Goal: Task Accomplishment & Management: Manage account settings

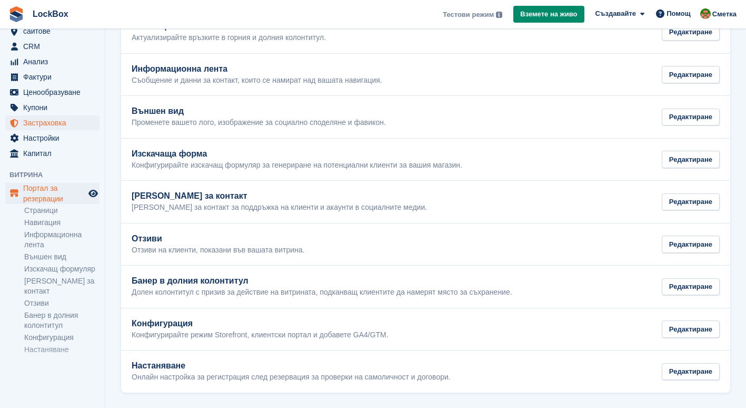
scroll to position [55, 0]
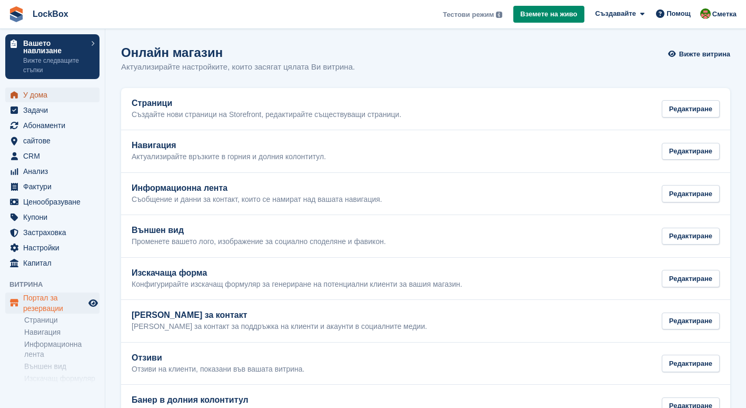
click at [41, 95] on span "У дома" at bounding box center [54, 94] width 63 height 15
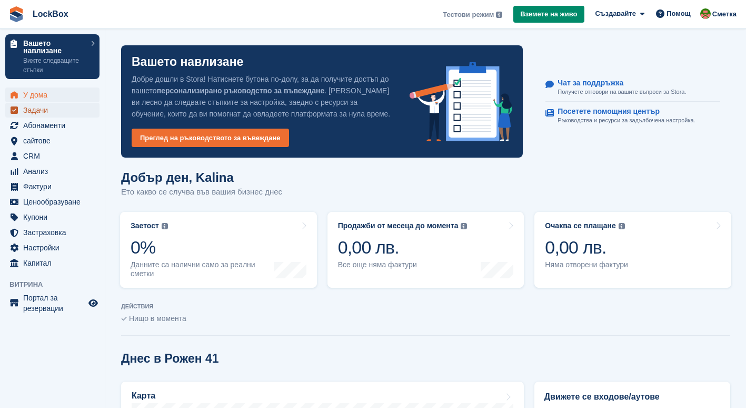
click at [60, 111] on span "Задачи" at bounding box center [54, 110] width 63 height 15
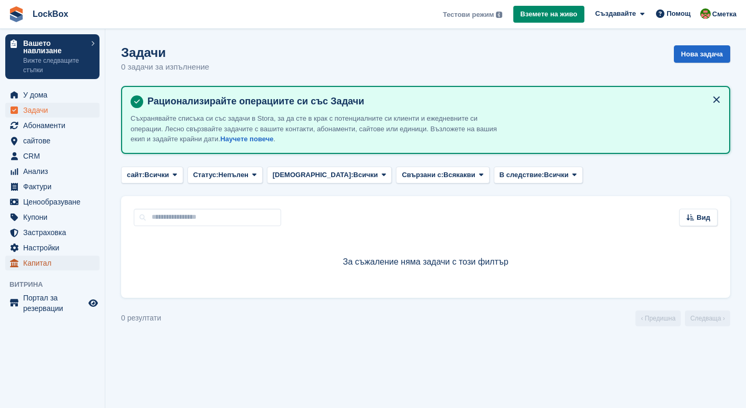
click at [58, 262] on span "Капитал" at bounding box center [54, 262] width 63 height 15
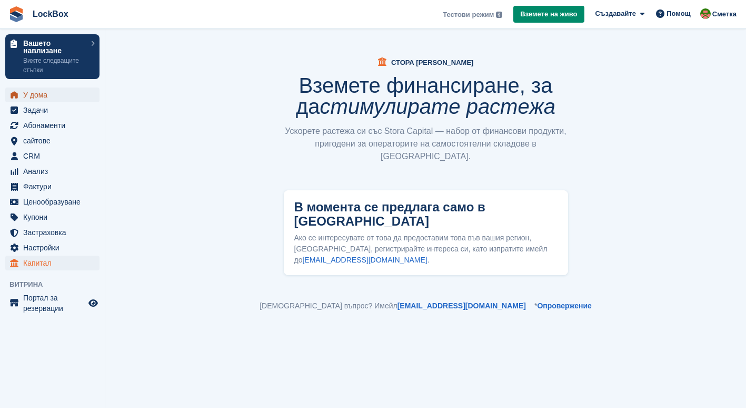
click at [45, 95] on span "У дома" at bounding box center [54, 94] width 63 height 15
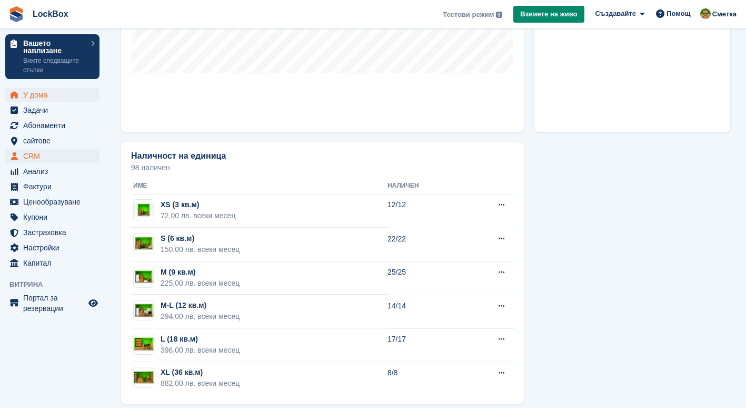
scroll to position [524, 0]
click at [40, 216] on span "Купони" at bounding box center [54, 217] width 63 height 15
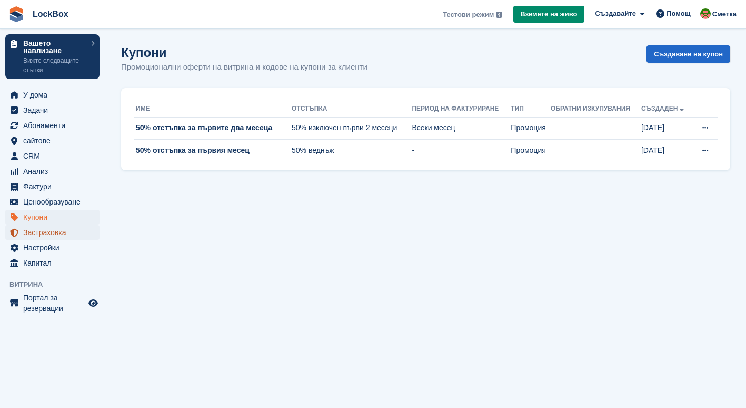
click at [50, 232] on span "Застраховка" at bounding box center [54, 232] width 63 height 15
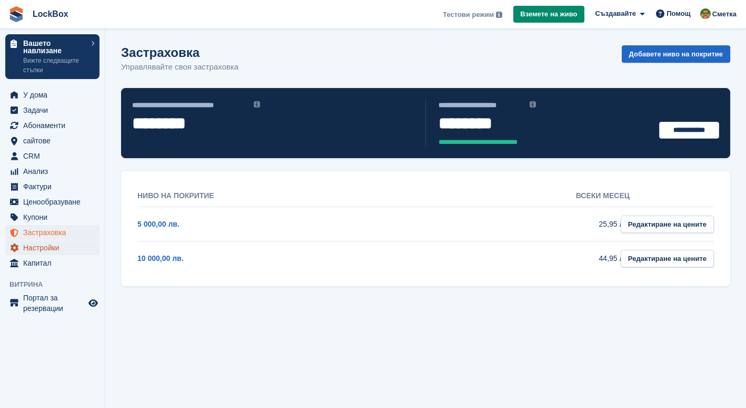
click at [57, 241] on span "Настройки" at bounding box center [54, 247] width 63 height 15
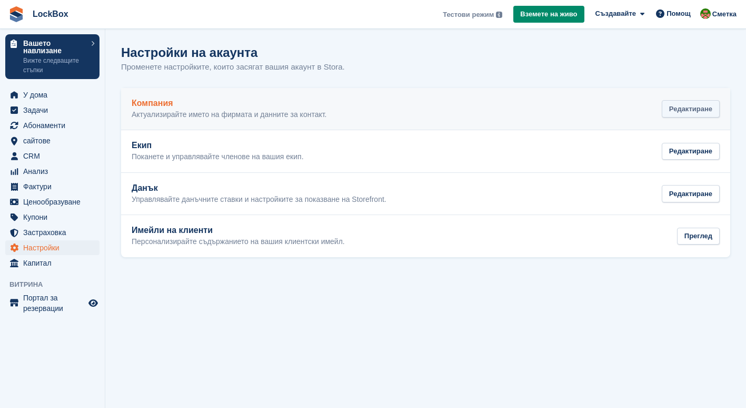
click at [712, 109] on div "Редактиране" at bounding box center [691, 108] width 58 height 17
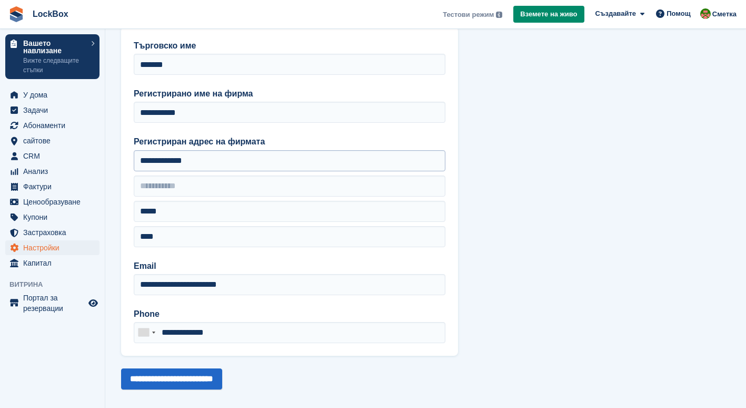
scroll to position [57, 0]
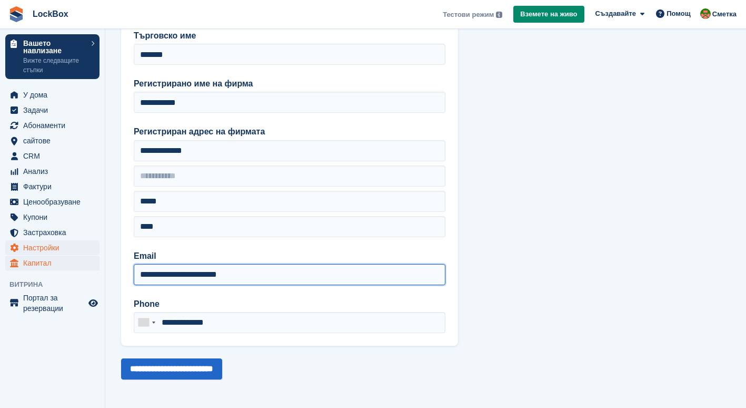
drag, startPoint x: 265, startPoint y: 272, endPoint x: 91, endPoint y: 268, distance: 174.4
click at [91, 268] on div "Вашето навлизане Вижте следващите стъпки У дома Задачи Абонаменти Абонаменти Аб…" at bounding box center [373, 175] width 746 height 465
type input "**********"
click at [121, 358] on input "**********" at bounding box center [171, 368] width 101 height 21
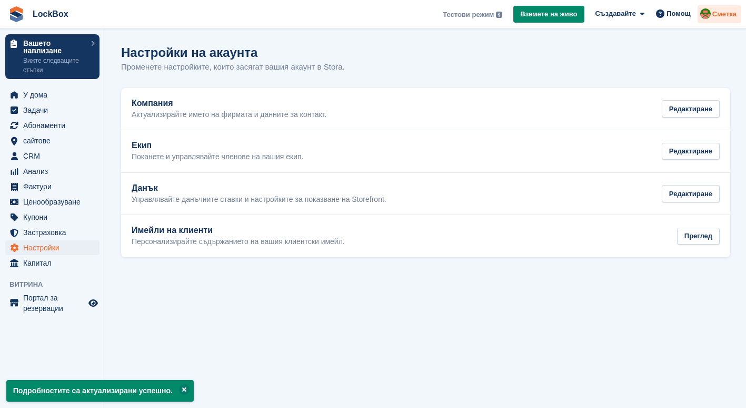
click at [718, 15] on span "Сметка" at bounding box center [725, 14] width 24 height 11
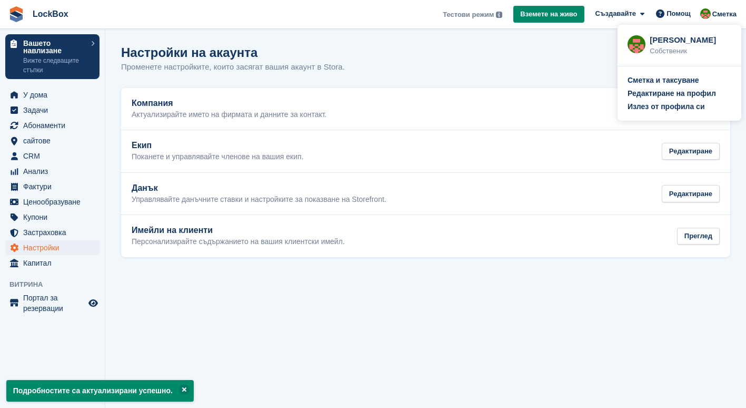
click at [668, 88] on div "Сметка и таксуване Редактиране на профил Излез от профила си" at bounding box center [680, 93] width 124 height 54
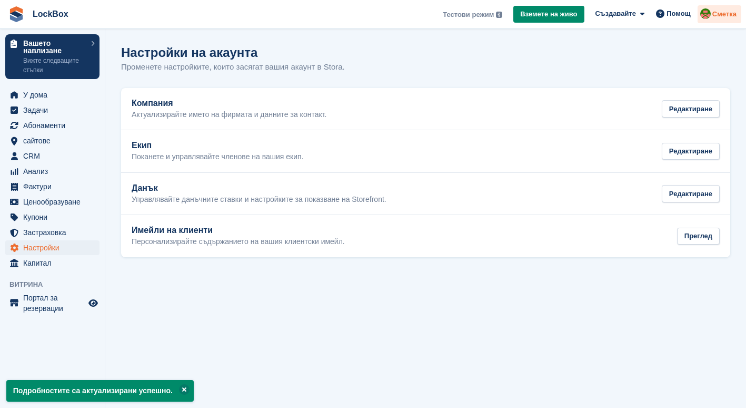
click at [731, 10] on span "Сметка" at bounding box center [725, 14] width 24 height 11
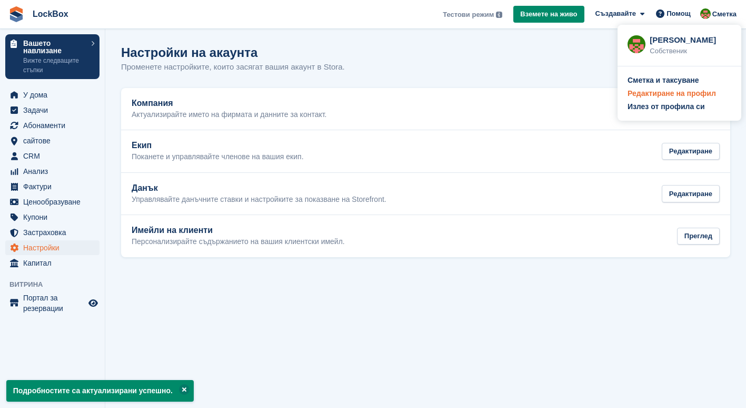
click at [672, 93] on div "Редактиране на профил" at bounding box center [672, 93] width 88 height 11
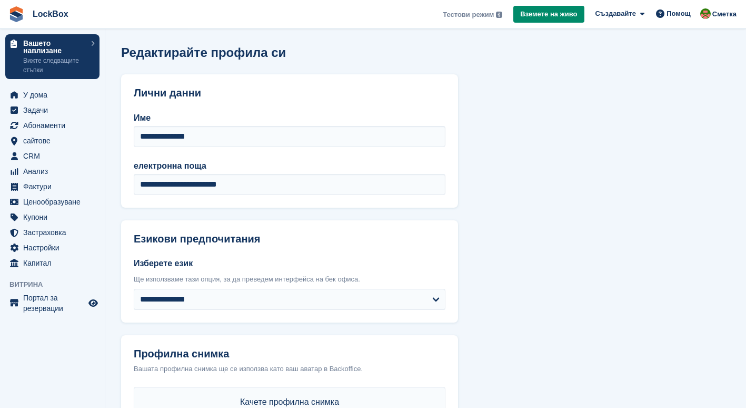
click at [262, 172] on div "**********" at bounding box center [290, 177] width 312 height 35
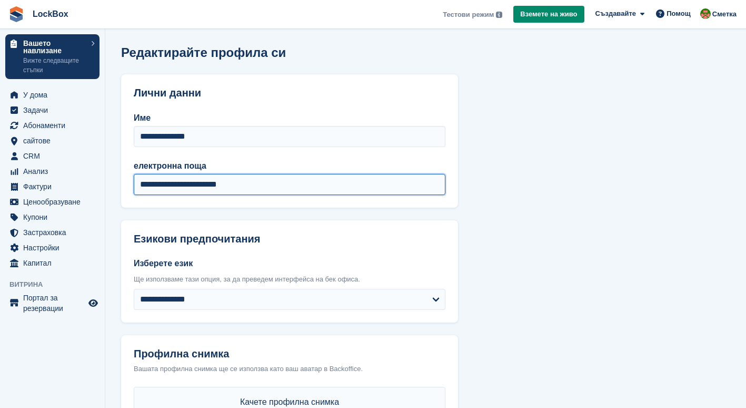
click at [244, 185] on input "**********" at bounding box center [290, 184] width 312 height 21
type input "**********"
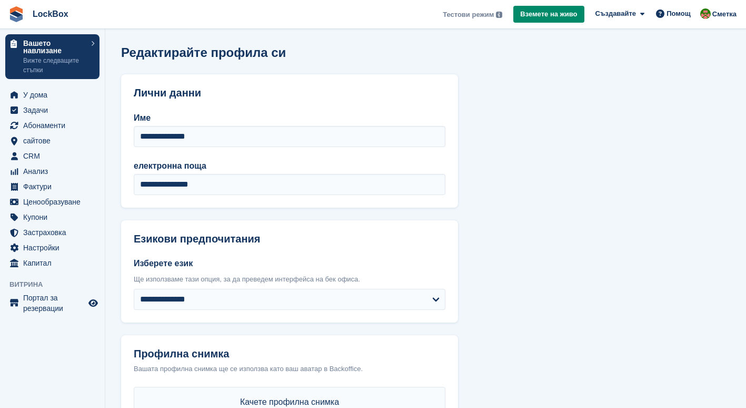
click at [468, 178] on section "**********" at bounding box center [425, 401] width 641 height 803
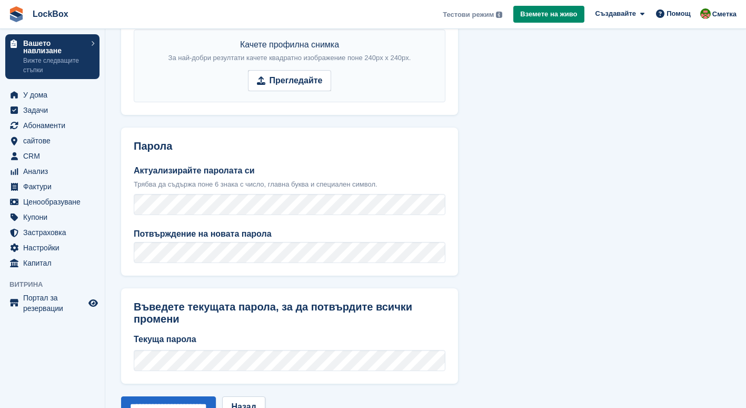
scroll to position [383, 0]
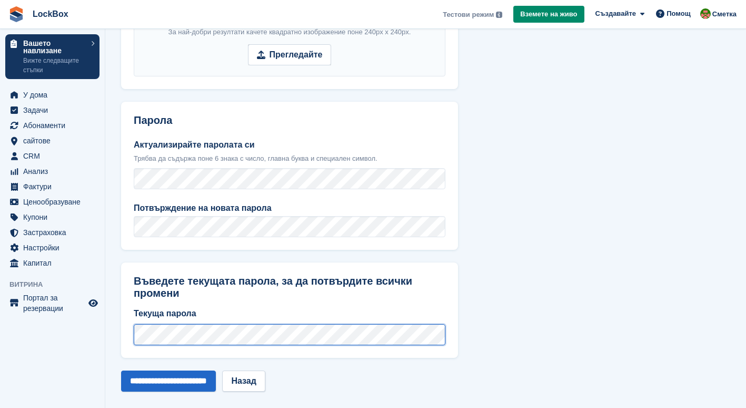
click at [88, 315] on div "Вашето навлизане Вижте следващите стъпки У дома Задачи Абонаменти Абонаменти Аб…" at bounding box center [373, 18] width 746 height 803
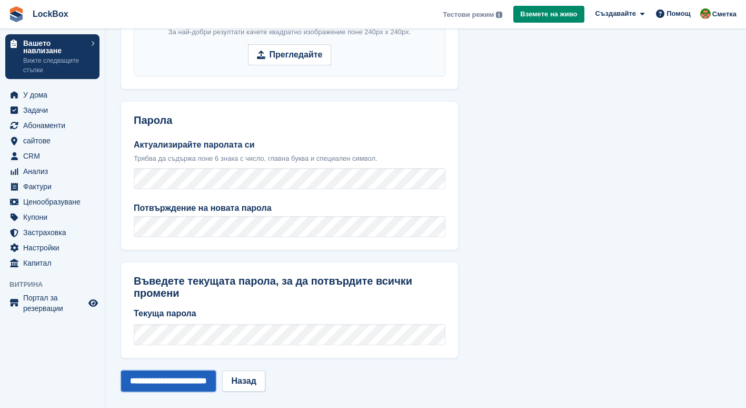
click at [172, 370] on input "**********" at bounding box center [168, 380] width 95 height 21
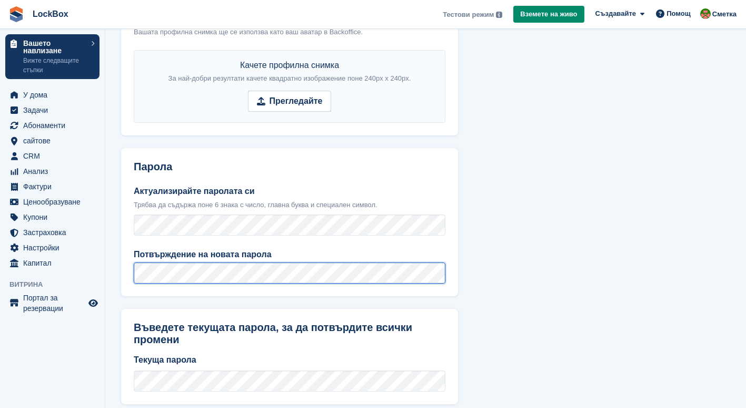
scroll to position [400, 0]
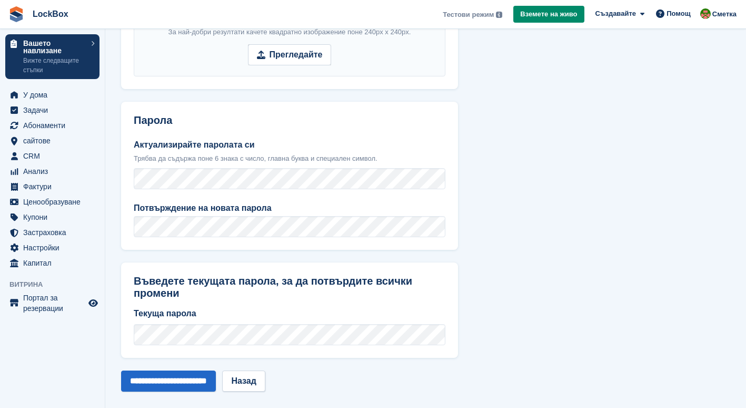
click at [209, 357] on form "**********" at bounding box center [289, 32] width 337 height 717
click at [216, 370] on input "**********" at bounding box center [168, 380] width 95 height 21
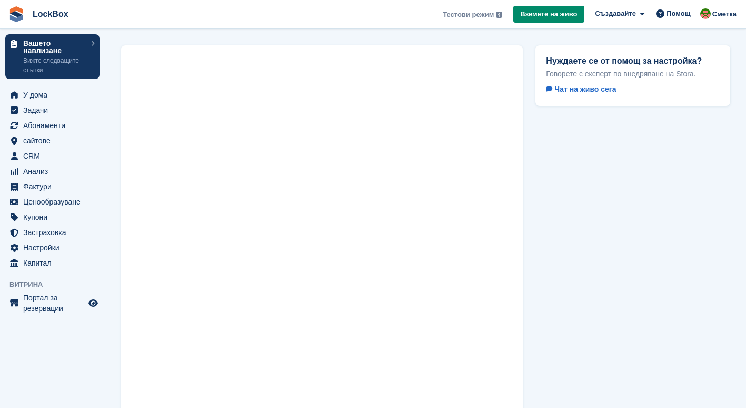
scroll to position [42, 0]
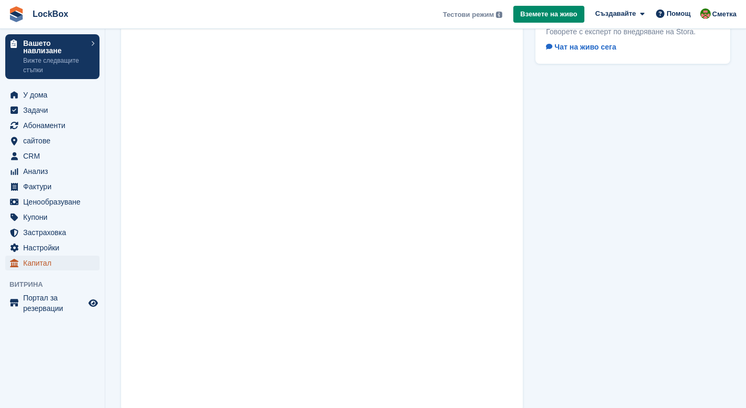
click at [62, 261] on span "Капитал" at bounding box center [54, 262] width 63 height 15
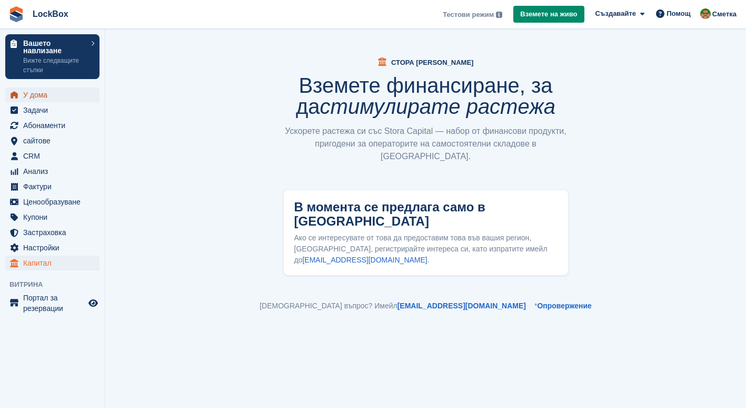
click at [38, 98] on span "У дома" at bounding box center [54, 94] width 63 height 15
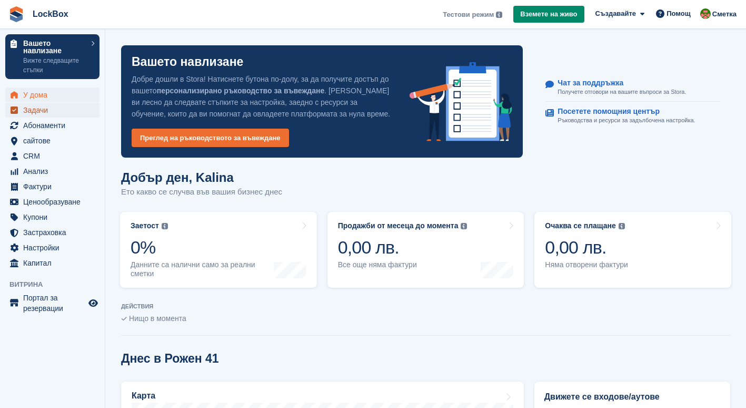
click at [63, 112] on span "Задачи" at bounding box center [54, 110] width 63 height 15
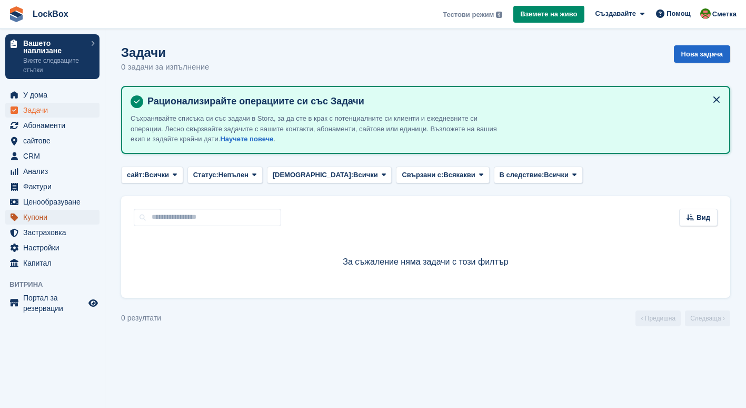
click at [65, 214] on span "Купони" at bounding box center [54, 217] width 63 height 15
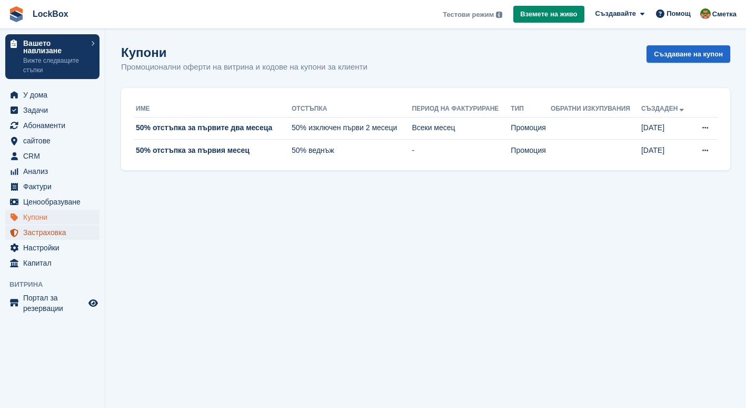
click at [64, 226] on span "Застраховка" at bounding box center [54, 232] width 63 height 15
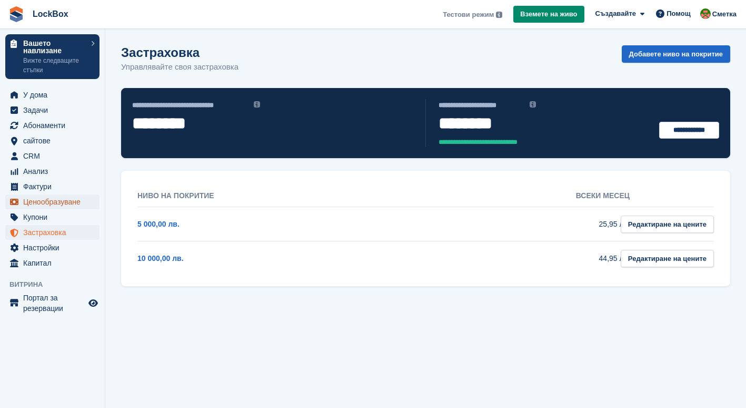
click at [58, 202] on span "Ценообразуване" at bounding box center [54, 201] width 63 height 15
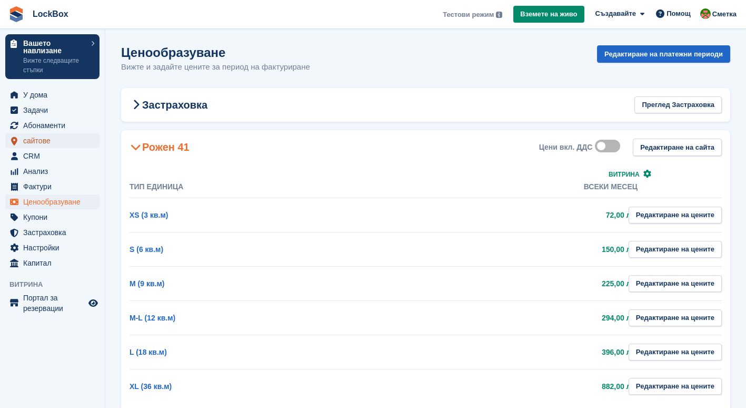
click at [37, 142] on span "сайтове" at bounding box center [54, 140] width 63 height 15
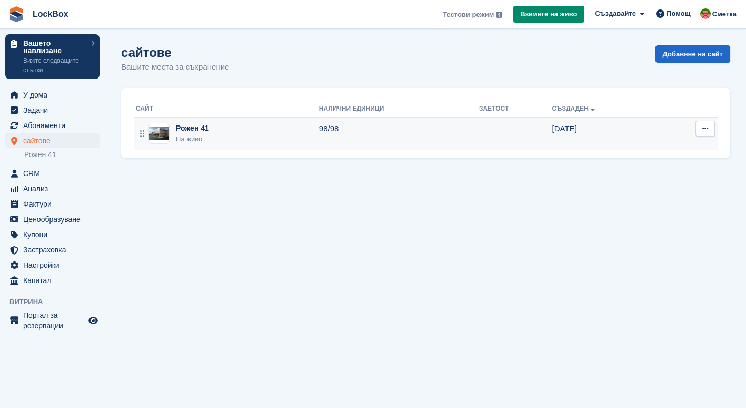
click at [203, 133] on div "Рожен 41" at bounding box center [192, 128] width 33 height 11
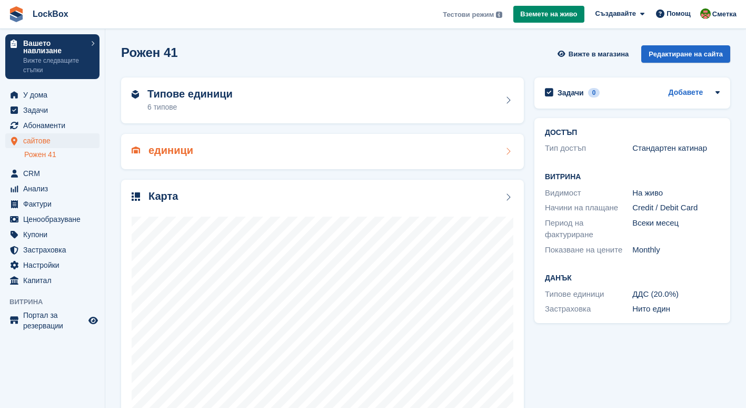
click at [286, 155] on div "единици" at bounding box center [323, 151] width 382 height 14
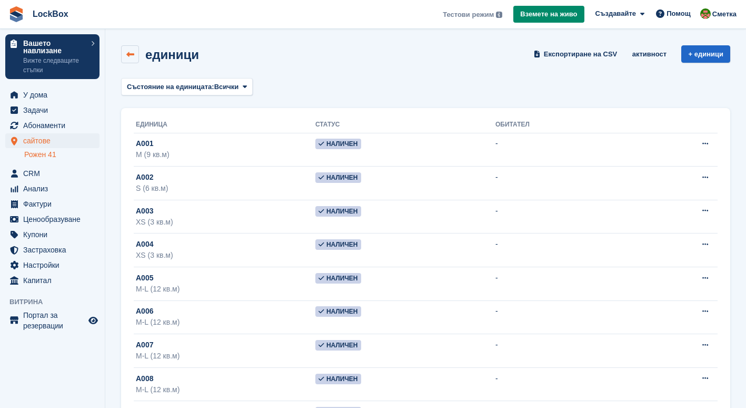
click at [126, 53] on icon at bounding box center [130, 55] width 8 height 8
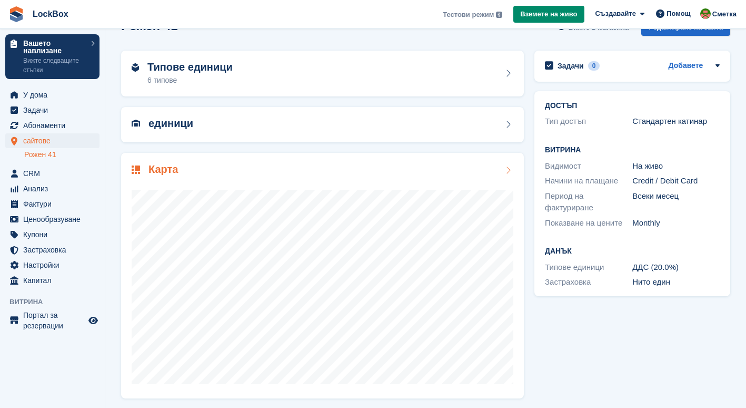
scroll to position [30, 0]
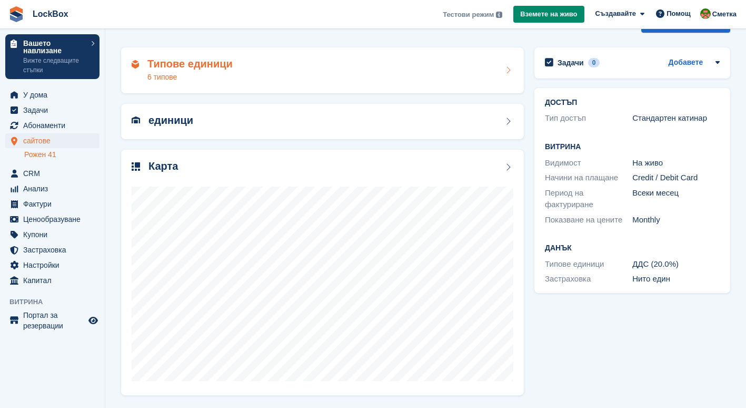
click at [266, 76] on div "Типове единици 6 типове" at bounding box center [323, 70] width 382 height 25
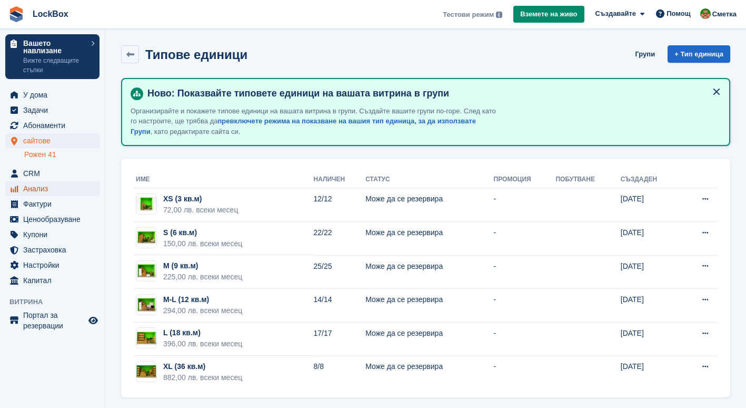
click at [56, 184] on span "Анализ" at bounding box center [54, 188] width 63 height 15
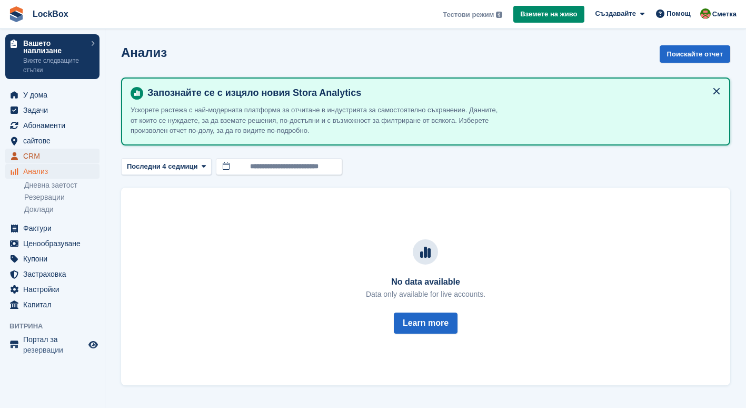
click at [48, 152] on span "CRM" at bounding box center [54, 156] width 63 height 15
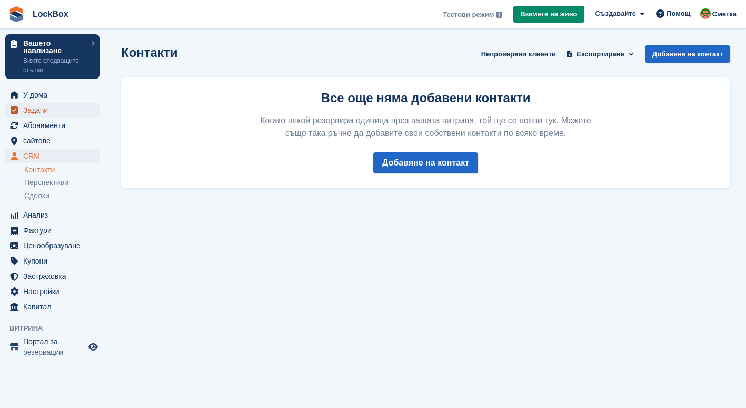
click at [43, 111] on span "Задачи" at bounding box center [54, 110] width 63 height 15
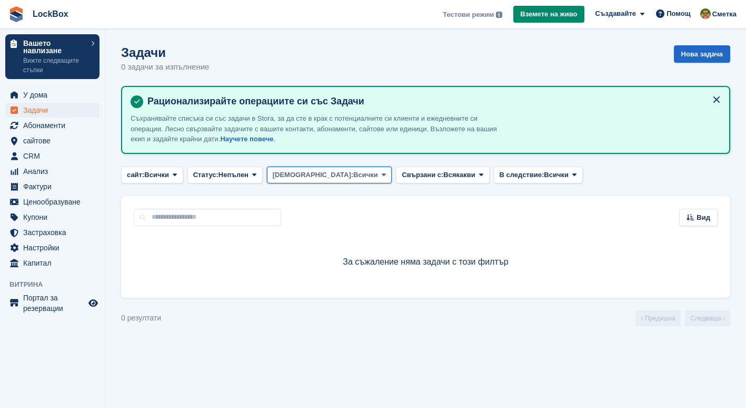
click at [283, 172] on span "Цесионер:" at bounding box center [313, 175] width 81 height 11
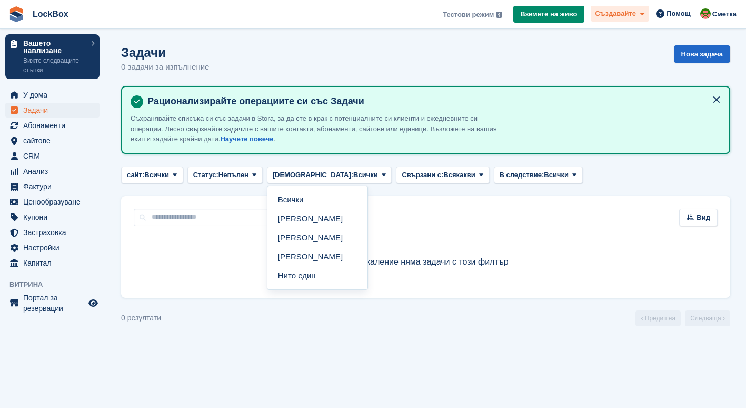
click at [634, 19] on span "Създавайте" at bounding box center [616, 13] width 41 height 11
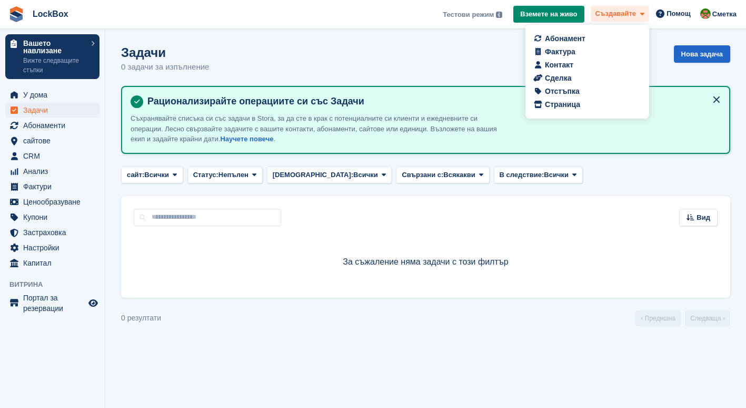
click at [646, 12] on div "Създавайте" at bounding box center [620, 14] width 58 height 16
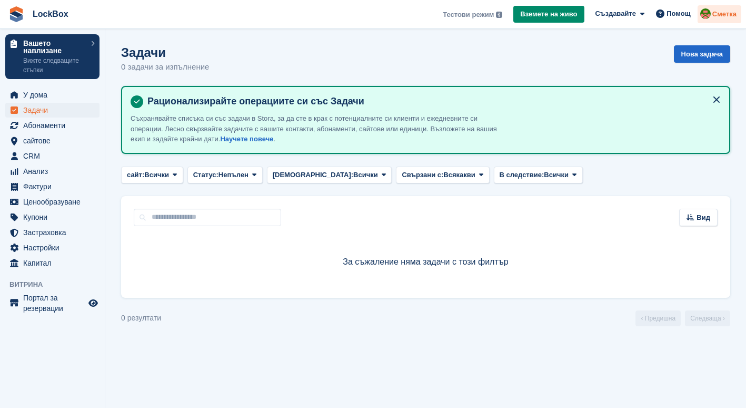
click at [726, 15] on span "Сметка" at bounding box center [725, 14] width 24 height 11
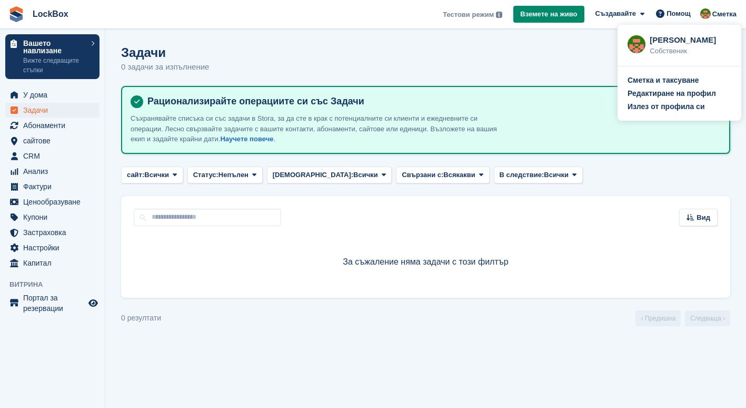
click at [636, 46] on img at bounding box center [637, 44] width 18 height 18
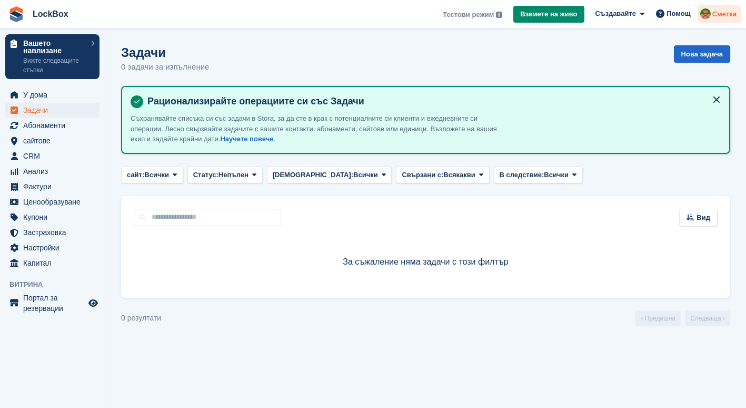
click at [715, 18] on span "Сметка" at bounding box center [725, 14] width 24 height 11
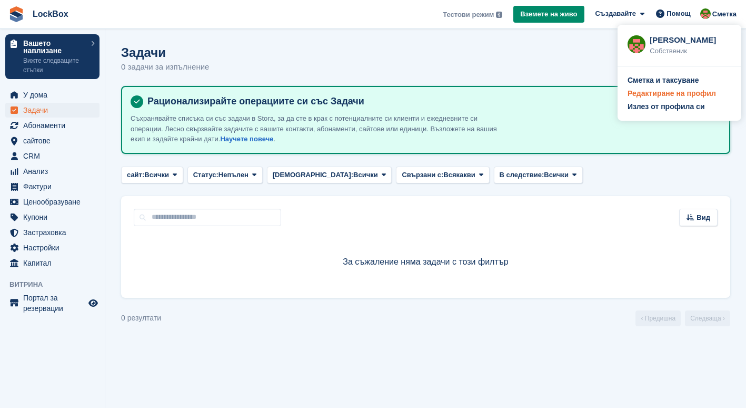
click at [664, 94] on div "Редактиране на профил" at bounding box center [672, 93] width 88 height 11
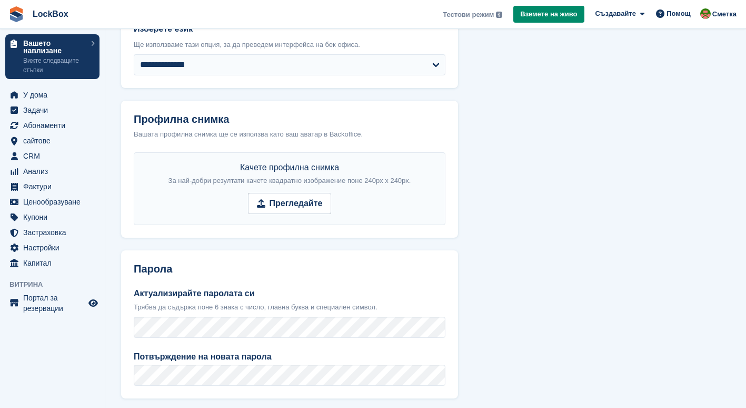
scroll to position [400, 0]
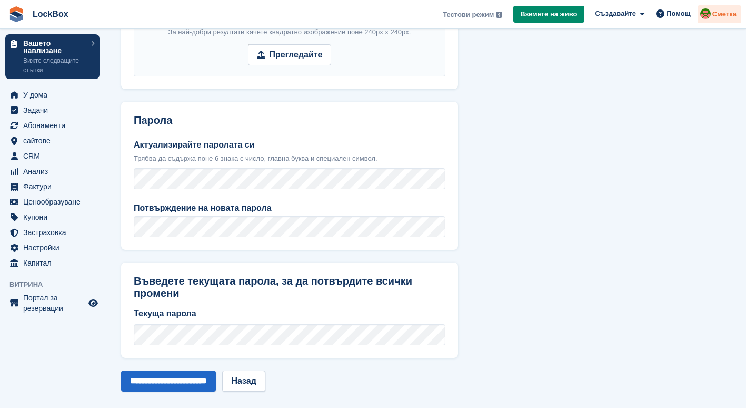
click at [723, 12] on span "Сметка" at bounding box center [725, 14] width 24 height 11
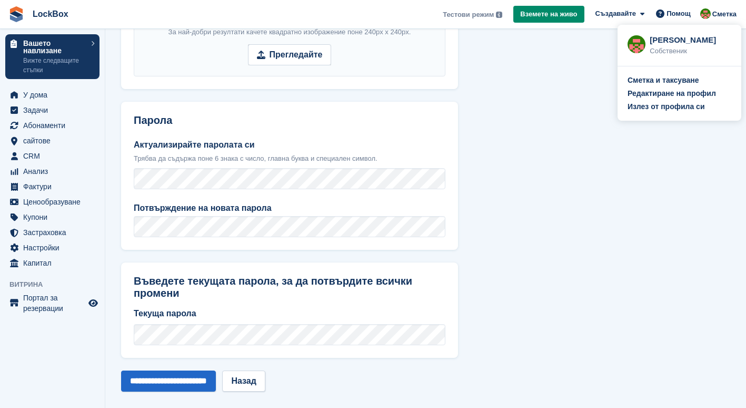
click at [681, 41] on div "[PERSON_NAME]" at bounding box center [691, 38] width 82 height 9
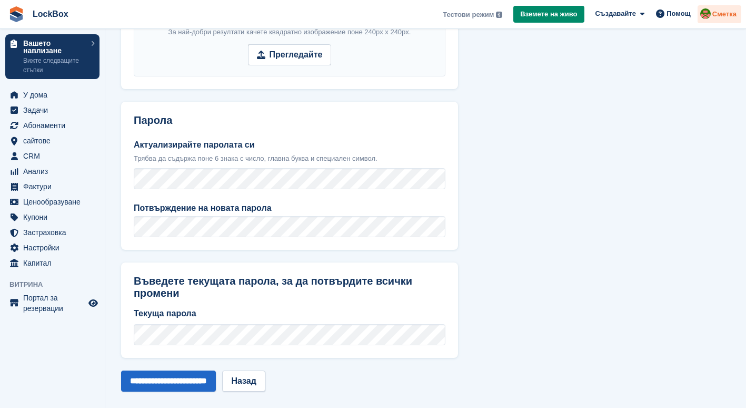
click at [728, 11] on span "Сметка" at bounding box center [725, 14] width 24 height 11
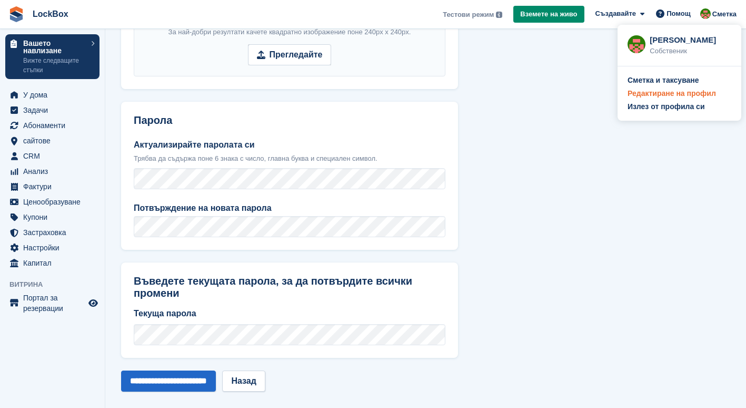
click at [677, 93] on div "Редактиране на профил" at bounding box center [672, 93] width 88 height 11
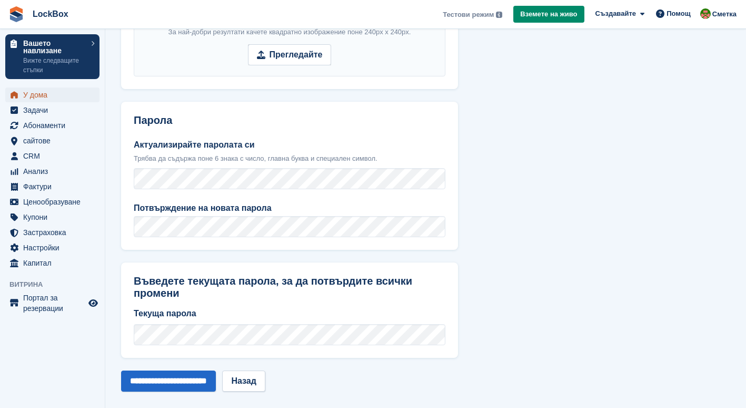
click at [51, 95] on span "У дома" at bounding box center [54, 94] width 63 height 15
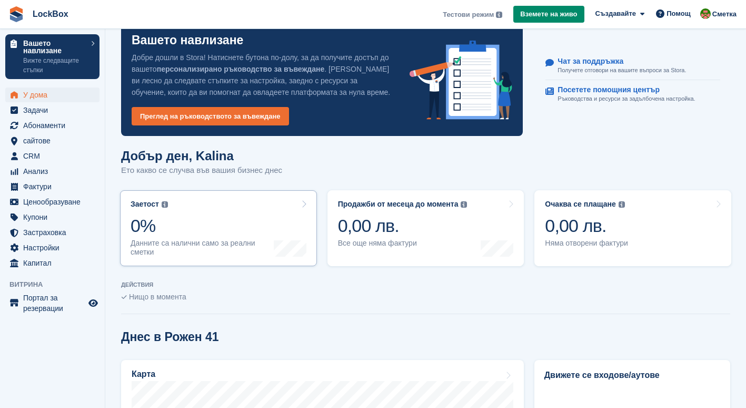
scroll to position [19, 0]
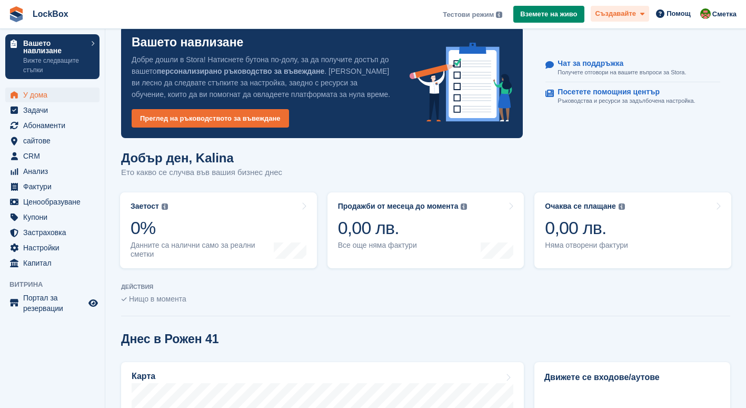
click at [645, 15] on icon at bounding box center [643, 14] width 4 height 7
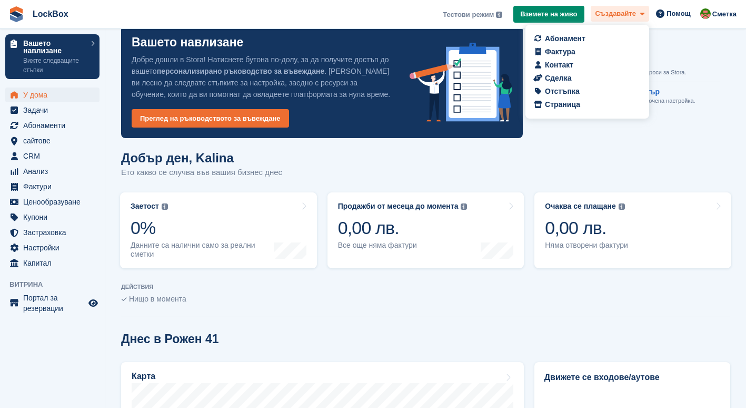
click at [645, 15] on icon at bounding box center [643, 14] width 4 height 7
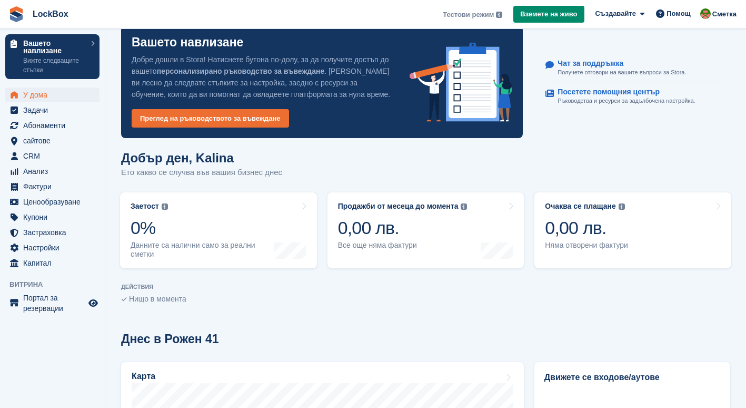
click at [478, 15] on span "Тестови режим" at bounding box center [468, 14] width 51 height 11
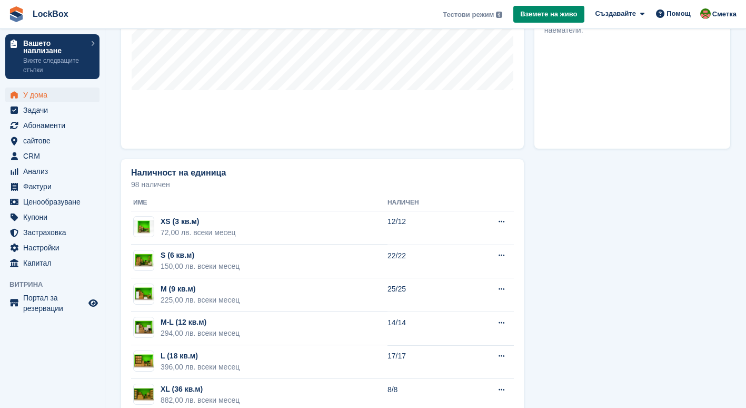
scroll to position [534, 0]
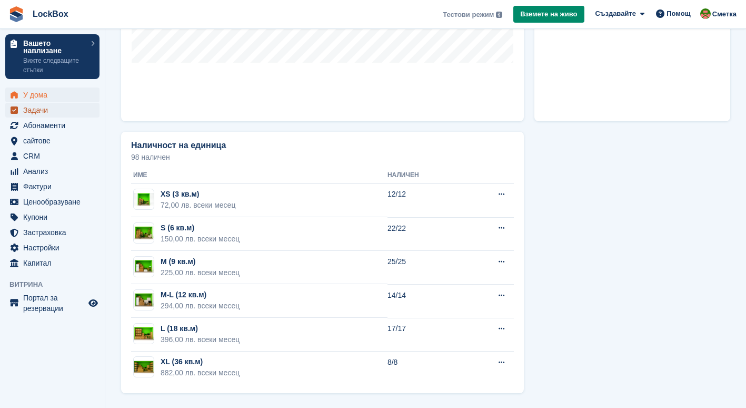
click at [40, 114] on span "Задачи" at bounding box center [54, 110] width 63 height 15
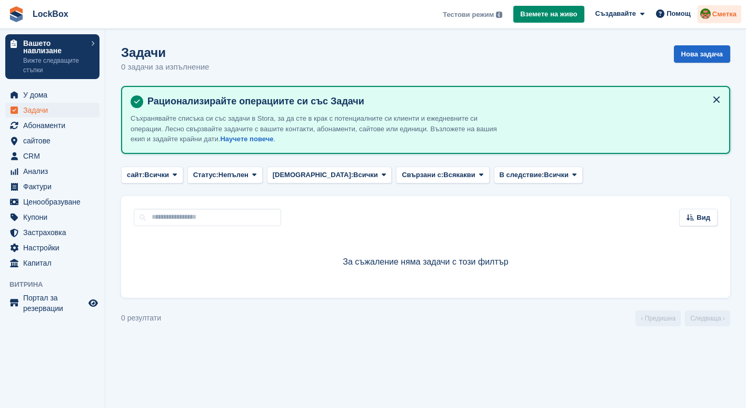
click at [734, 15] on span "Сметка" at bounding box center [725, 14] width 24 height 11
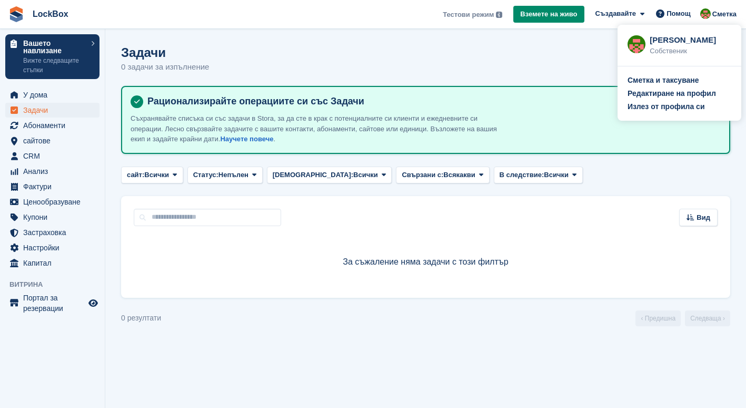
click at [634, 45] on img at bounding box center [637, 44] width 18 height 18
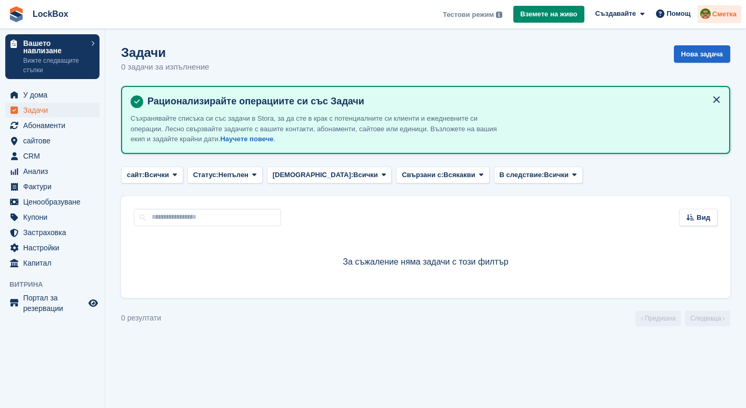
click at [731, 12] on span "Сметка" at bounding box center [725, 14] width 24 height 11
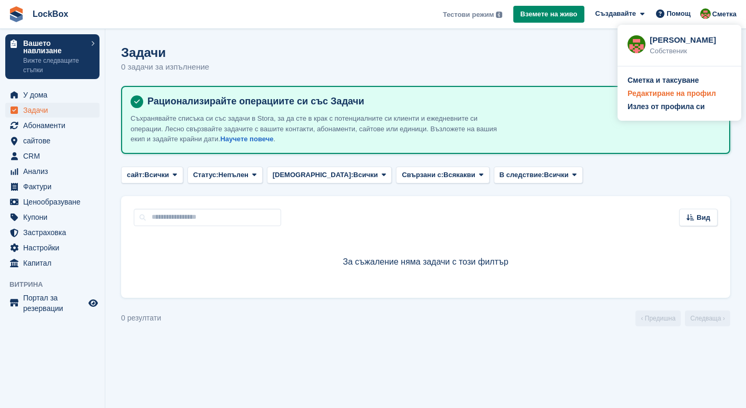
click at [671, 93] on div "Редактиране на профил" at bounding box center [672, 93] width 88 height 11
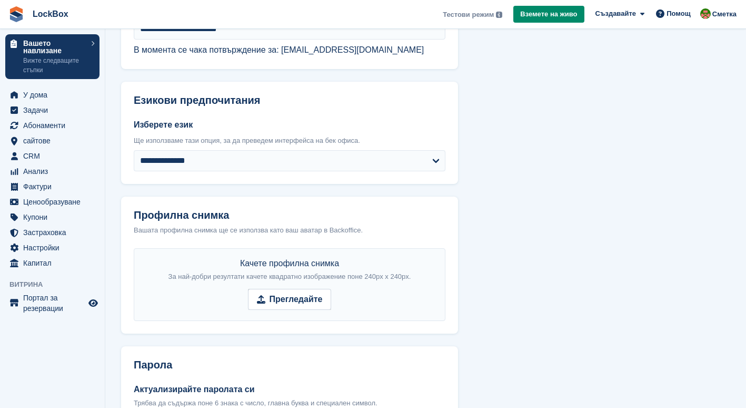
scroll to position [1, 0]
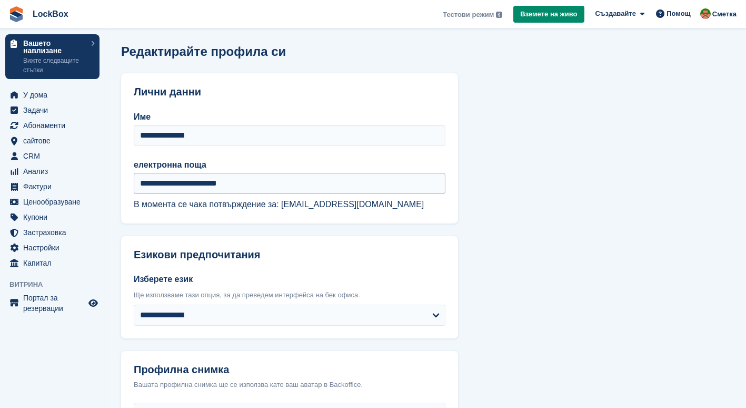
click at [202, 184] on input "**********" at bounding box center [290, 183] width 312 height 21
type input "**********"
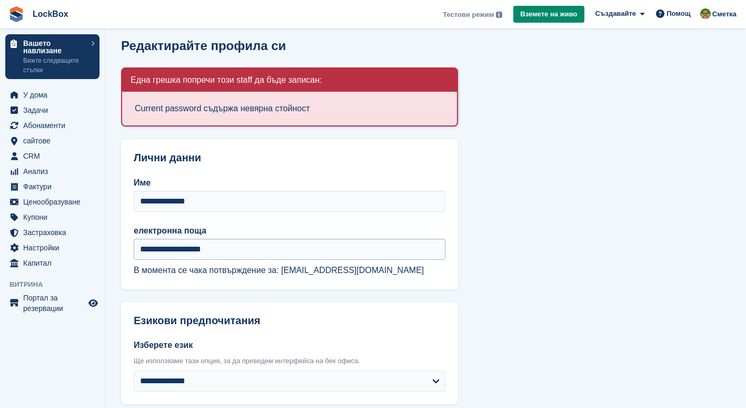
click at [232, 248] on input "**********" at bounding box center [290, 249] width 312 height 21
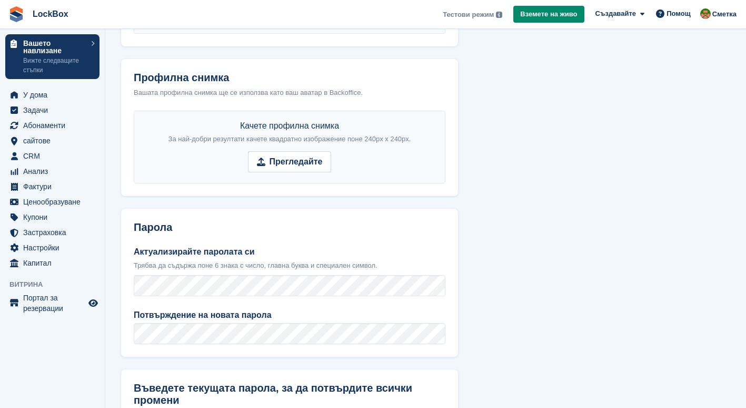
scroll to position [484, 0]
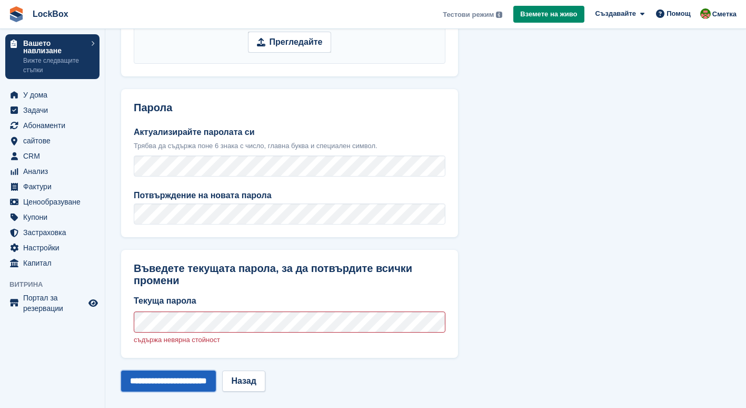
click at [143, 370] on input "**********" at bounding box center [168, 380] width 95 height 21
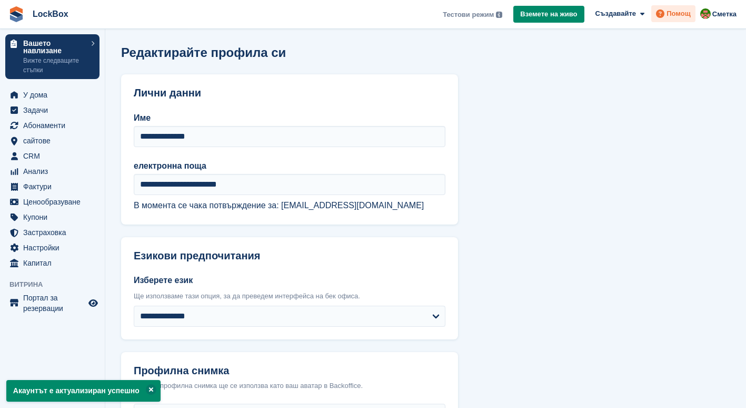
click at [665, 9] on span at bounding box center [660, 13] width 13 height 13
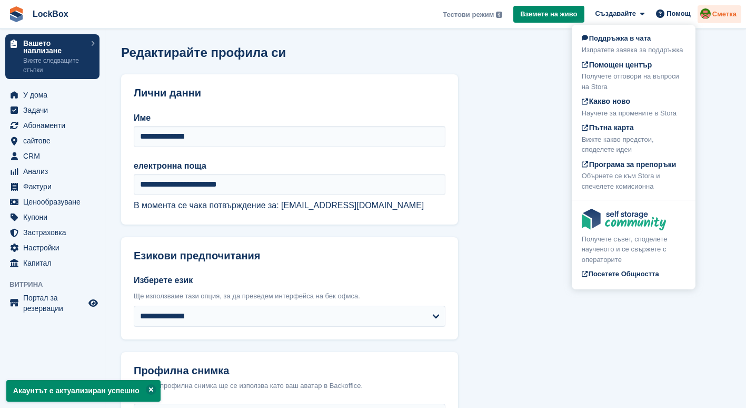
click at [701, 13] on div "Сметка" at bounding box center [720, 14] width 44 height 18
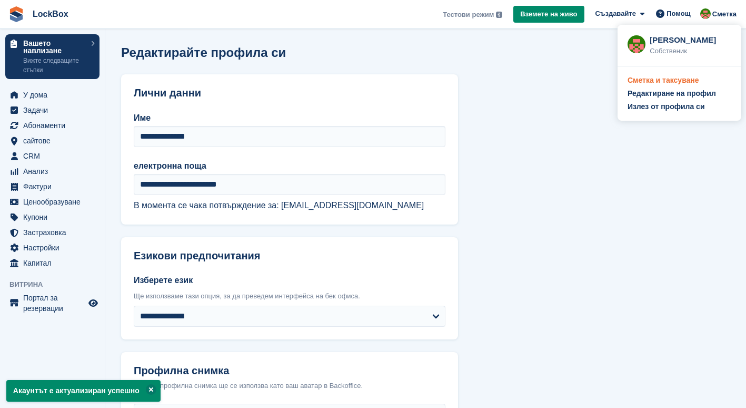
click at [663, 82] on div "Сметка и таксуване" at bounding box center [664, 80] width 72 height 11
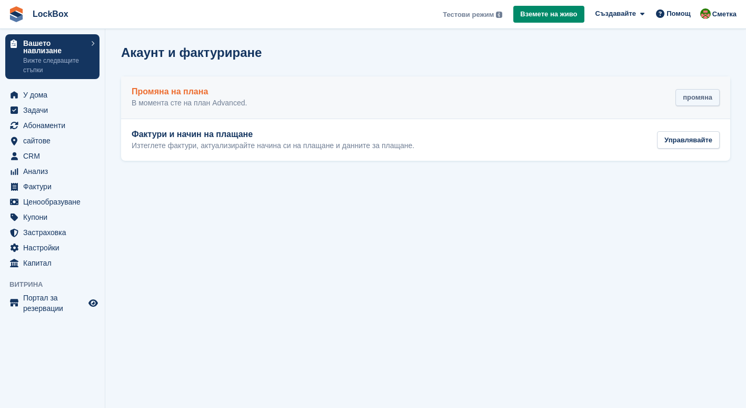
click at [688, 104] on div "промяна" at bounding box center [698, 97] width 44 height 17
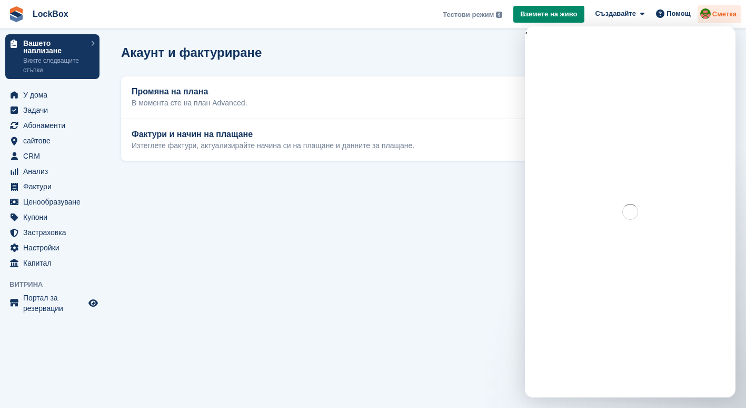
click at [711, 14] on img at bounding box center [706, 13] width 11 height 11
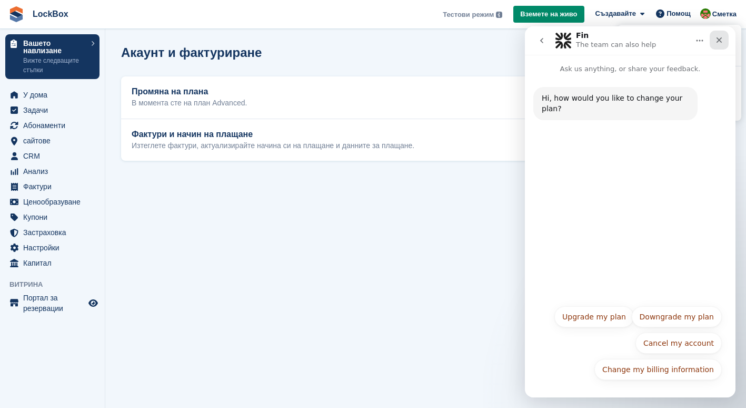
click at [720, 34] on div "Close" at bounding box center [719, 40] width 19 height 19
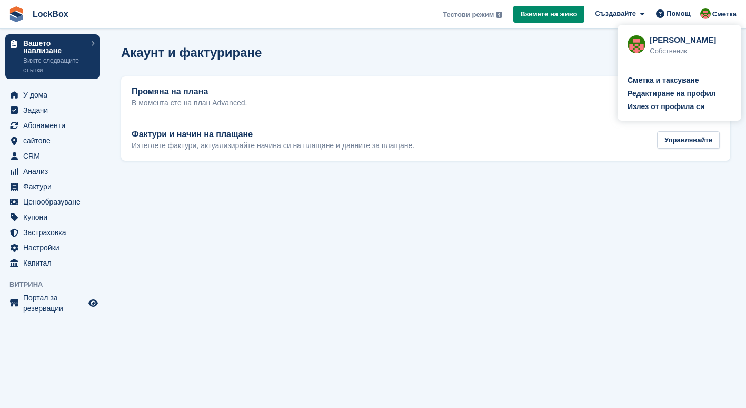
click at [638, 45] on img at bounding box center [637, 44] width 18 height 18
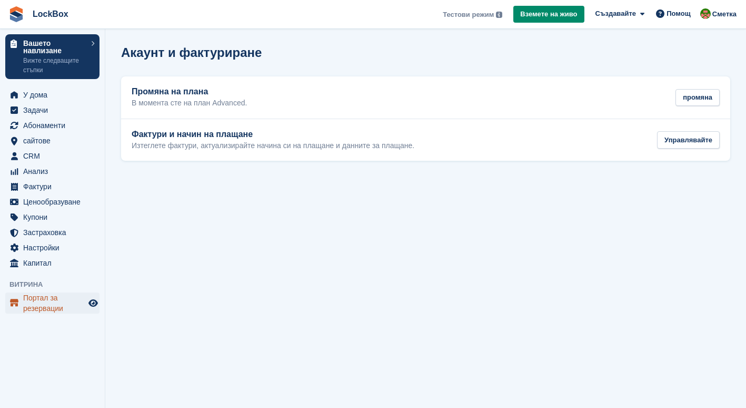
click at [48, 296] on span "Портал за резервации" at bounding box center [54, 302] width 63 height 21
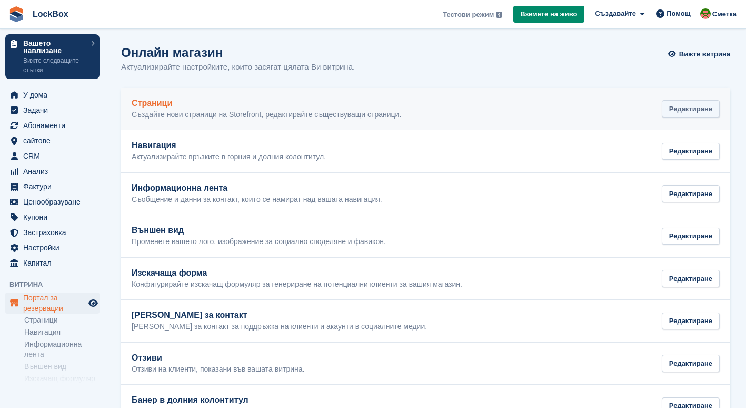
click at [690, 115] on div "Редактиране" at bounding box center [691, 108] width 58 height 17
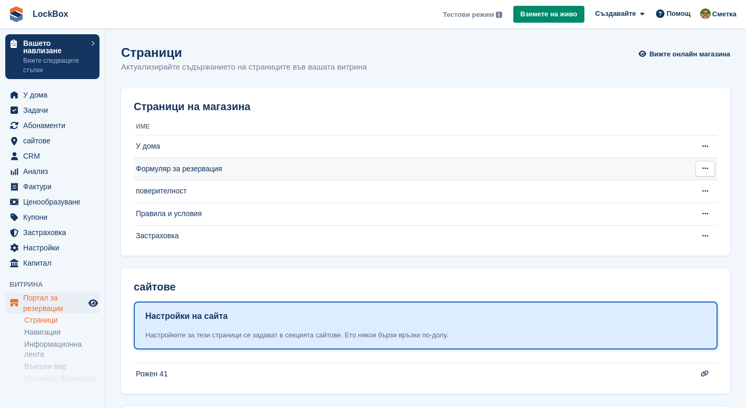
scroll to position [89, 0]
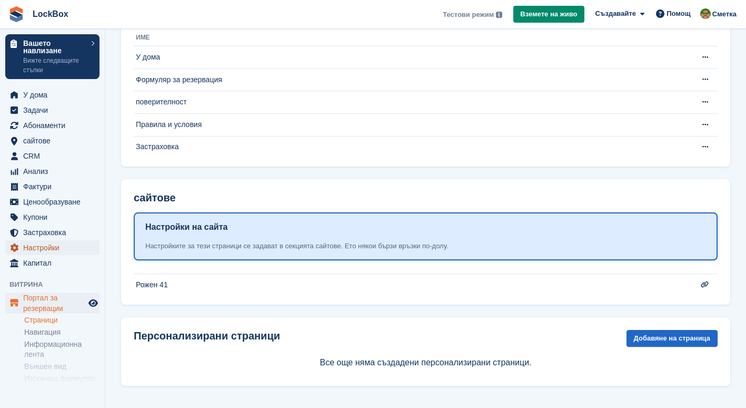
click at [76, 249] on span "Настройки" at bounding box center [54, 247] width 63 height 15
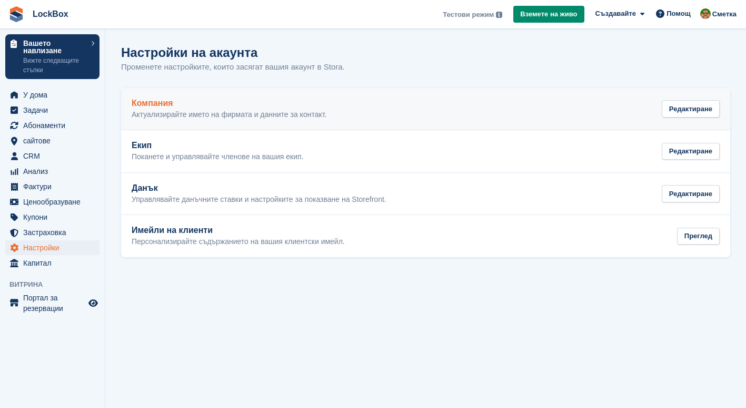
click at [261, 124] on link "Компания Актуализирайте името на фирмата и данните за контакт. Редактиране" at bounding box center [425, 109] width 609 height 42
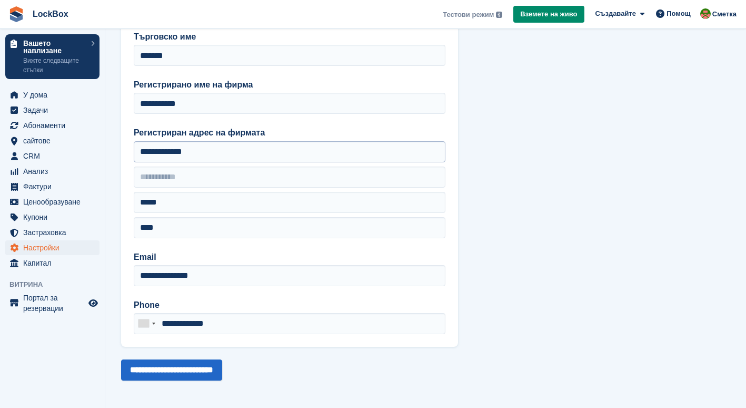
scroll to position [57, 0]
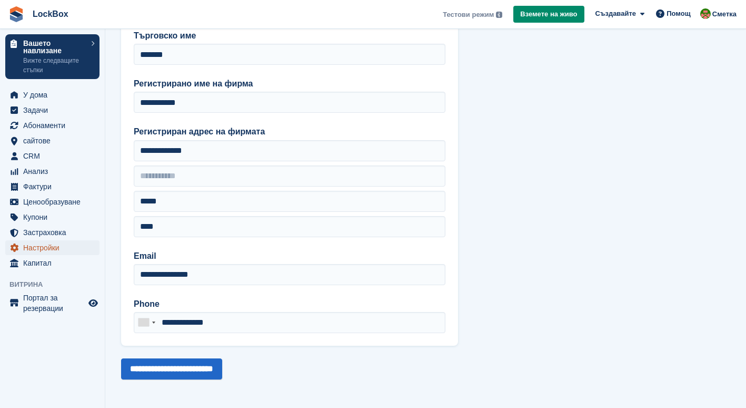
click at [47, 248] on span "Настройки" at bounding box center [54, 247] width 63 height 15
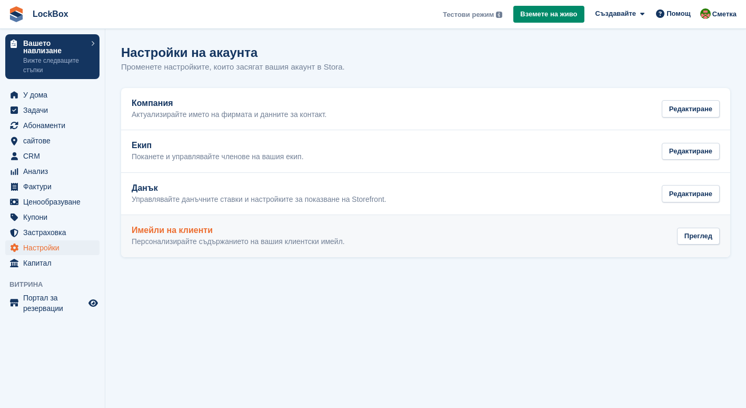
click at [196, 228] on h2 "Имейли на клиенти" at bounding box center [238, 229] width 213 height 9
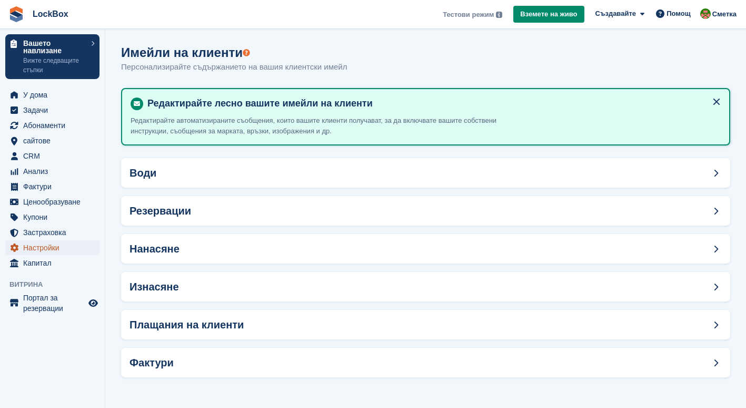
click at [73, 253] on span "Настройки" at bounding box center [54, 247] width 63 height 15
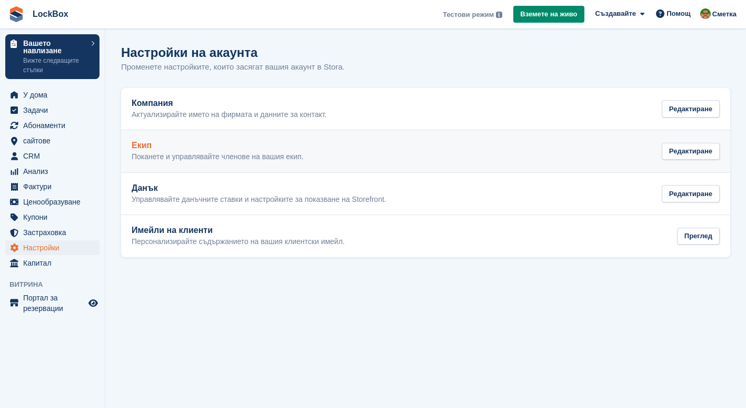
click at [164, 161] on p "Поканете и управлявайте членове на вашия екип." at bounding box center [218, 156] width 172 height 9
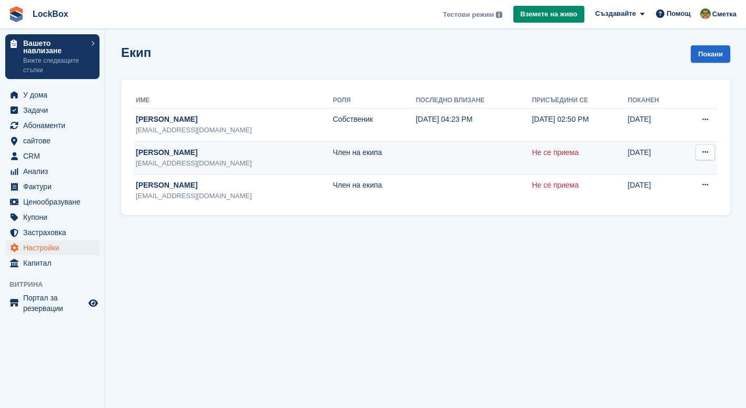
click at [700, 154] on button at bounding box center [705, 152] width 19 height 16
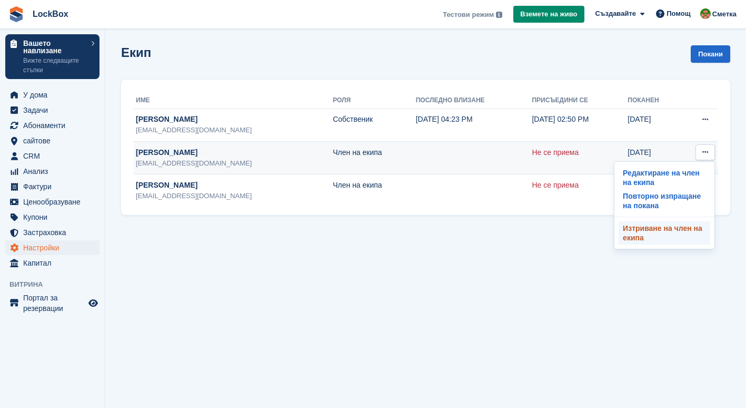
click at [646, 233] on p "Изтриване на член на екипа" at bounding box center [665, 232] width 92 height 23
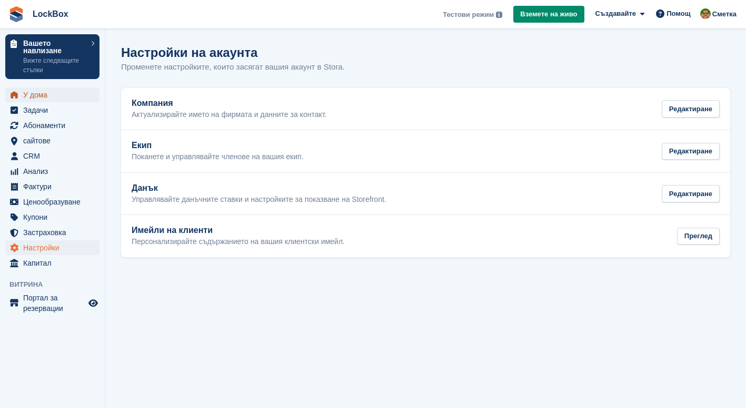
click at [45, 95] on span "У дома" at bounding box center [54, 94] width 63 height 15
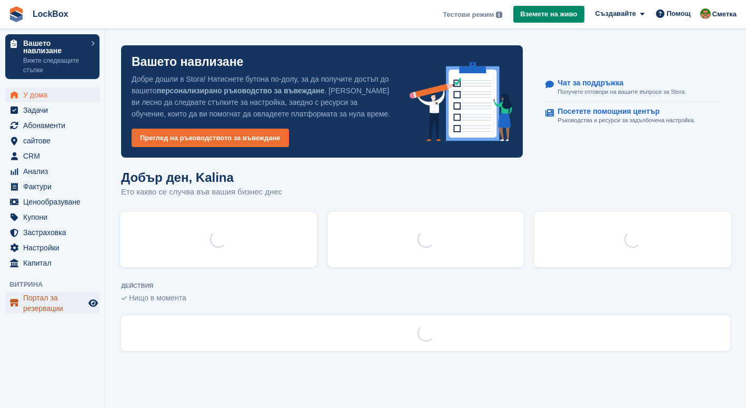
click at [52, 298] on span "Портал за резервации" at bounding box center [54, 302] width 63 height 21
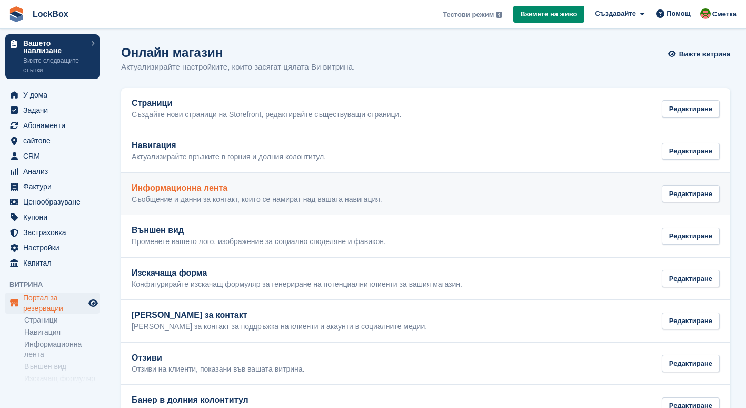
click at [350, 199] on p "Съобщение и данни за контакт, които се намират над вашата навигация." at bounding box center [257, 199] width 251 height 9
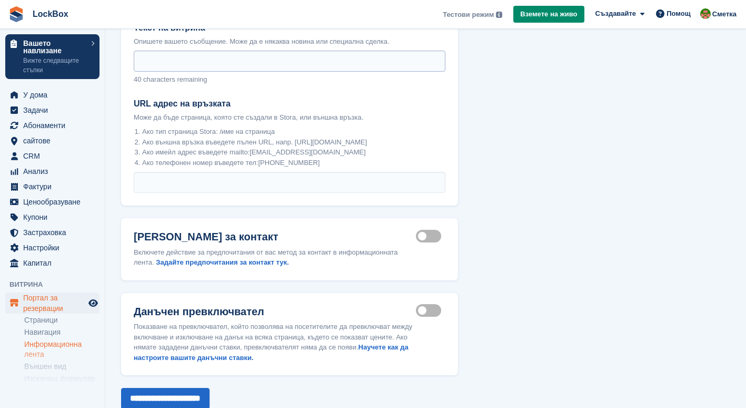
scroll to position [147, 0]
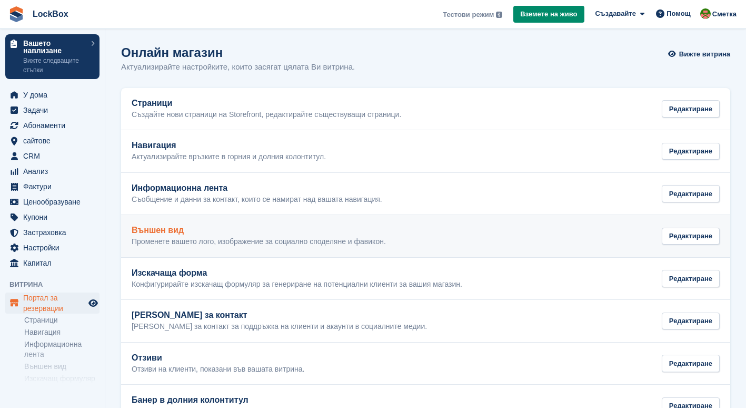
click at [262, 228] on h2 "Външен вид" at bounding box center [259, 229] width 254 height 9
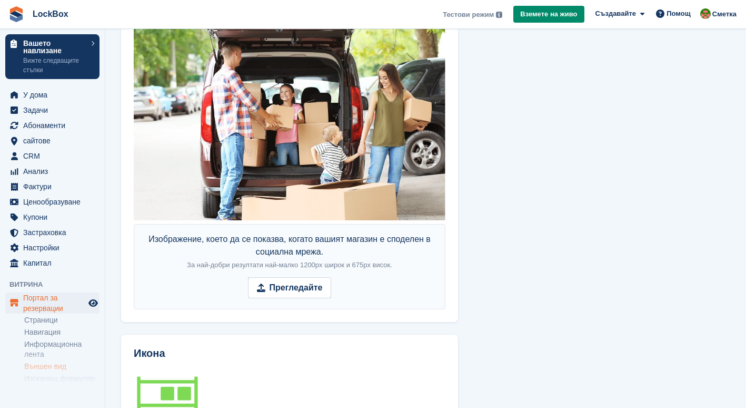
scroll to position [786, 0]
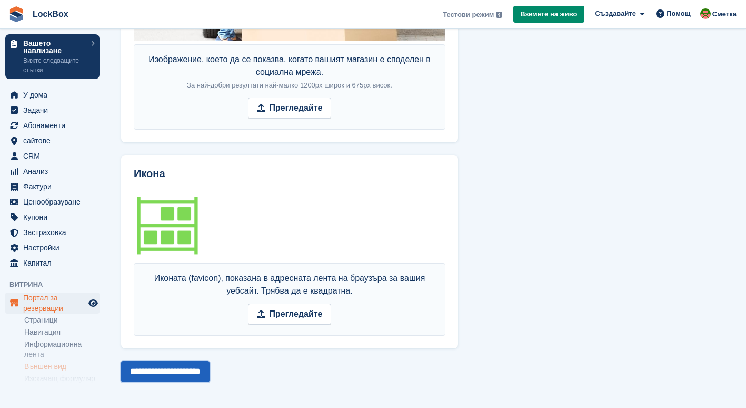
click at [189, 377] on input "**********" at bounding box center [165, 371] width 88 height 21
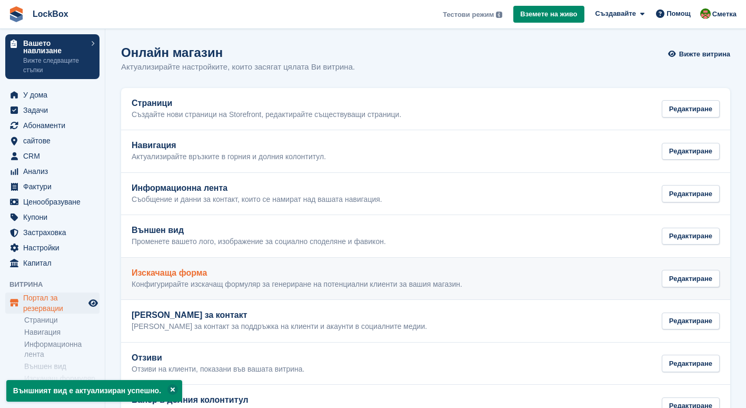
click at [245, 286] on p "Конфигурирайте изскачащ формуляр за генериране на потенциални клиенти за вашия …" at bounding box center [297, 284] width 331 height 9
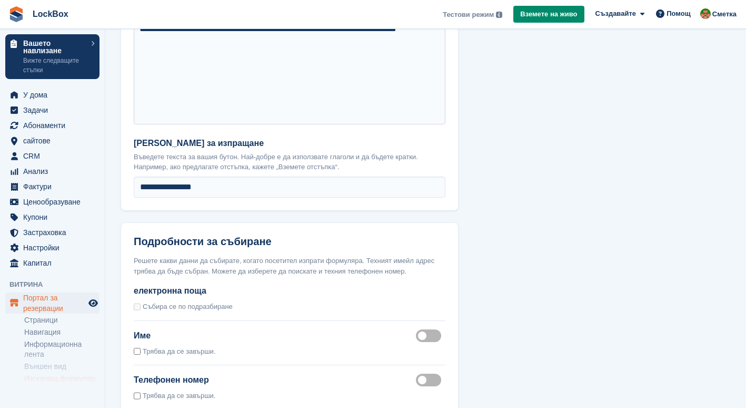
scroll to position [849, 0]
